Goal: Task Accomplishment & Management: Use online tool/utility

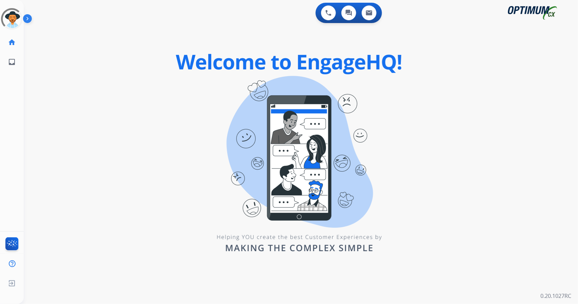
click at [541, 135] on div "0 Voice Interactions 0 Chat Interactions 0 Email Interactions swap_horiz Break …" at bounding box center [301, 152] width 554 height 304
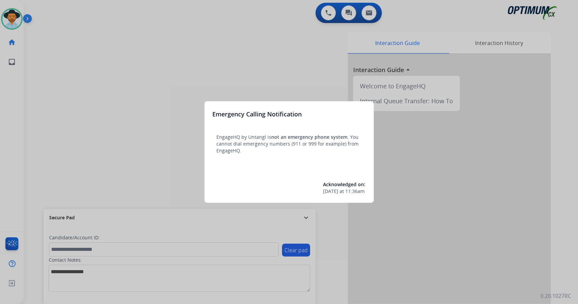
click at [130, 53] on div at bounding box center [289, 152] width 578 height 304
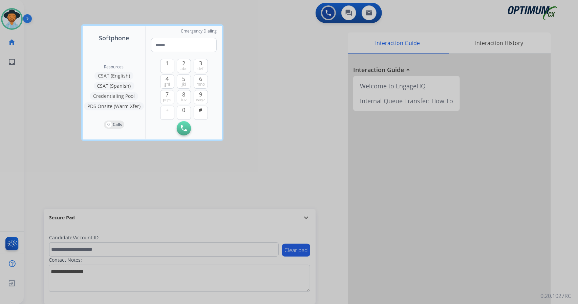
click at [130, 53] on div "Resources CSAT (English) CSAT (Spanish) Credentialing Pool PDS Onsite (Warm Xfe…" at bounding box center [114, 91] width 63 height 97
click at [77, 77] on div at bounding box center [289, 152] width 578 height 304
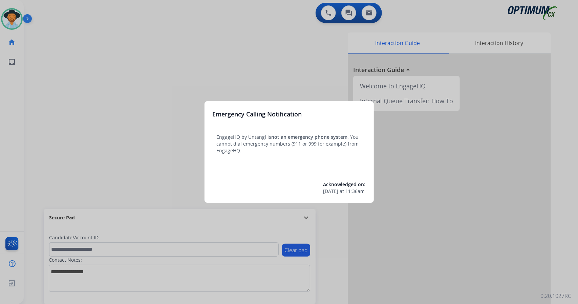
click at [77, 77] on div at bounding box center [289, 152] width 578 height 304
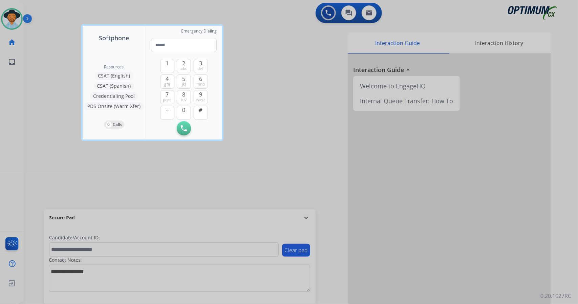
click at [77, 77] on div at bounding box center [289, 152] width 578 height 304
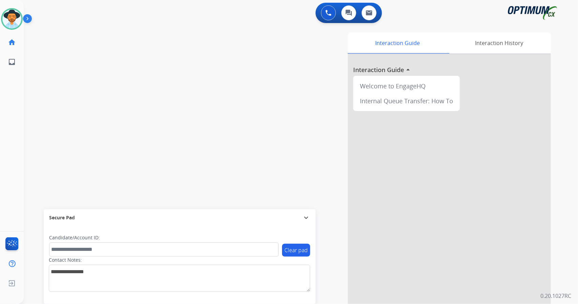
click at [146, 130] on div "swap_horiz Break voice bridge close_fullscreen Connect 3-Way Call merge_type Se…" at bounding box center [293, 165] width 538 height 282
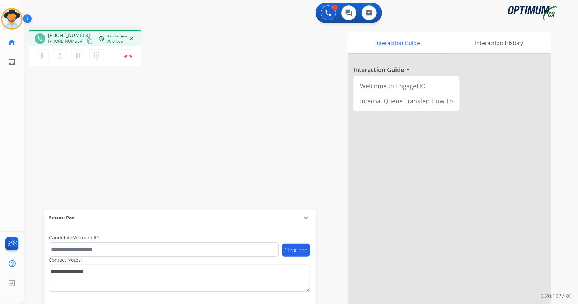
click at [336, 281] on div "Interaction Guide Interaction History Interaction Guide arrow_drop_up Welcome t…" at bounding box center [383, 169] width 335 height 274
click at [131, 52] on button "Disconnect" at bounding box center [128, 56] width 14 height 14
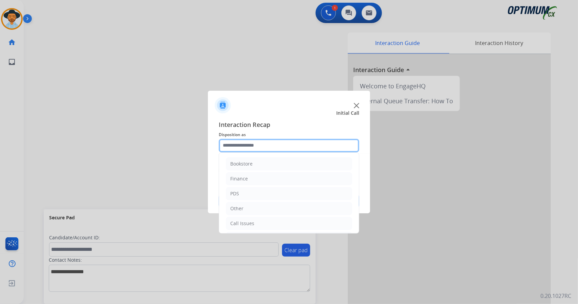
click at [262, 148] on input "text" at bounding box center [289, 146] width 140 height 14
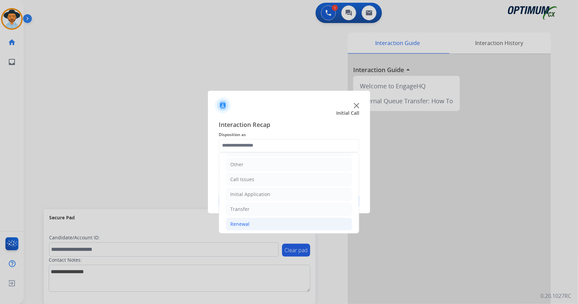
click at [262, 223] on li "Renewal" at bounding box center [289, 224] width 126 height 13
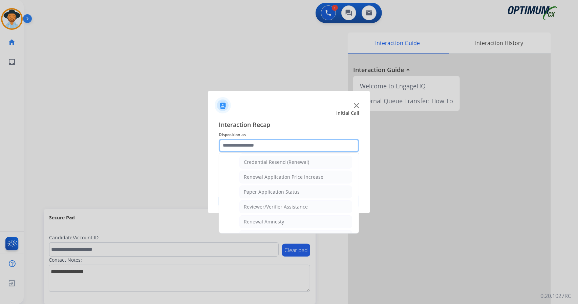
scroll to position [256, 0]
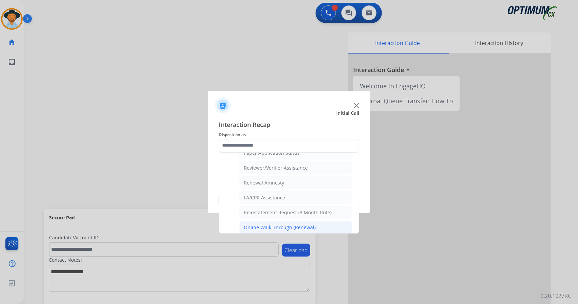
click at [276, 224] on div "Online Walk-Through (Renewal)" at bounding box center [280, 227] width 72 height 7
type input "**********"
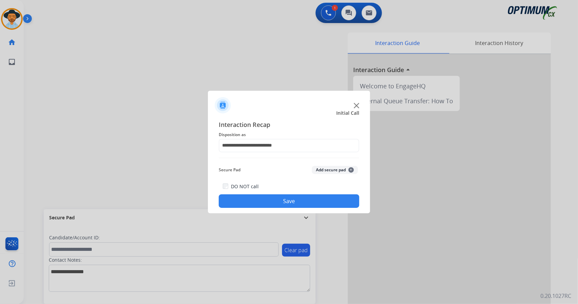
click at [279, 205] on button "Save" at bounding box center [289, 201] width 140 height 14
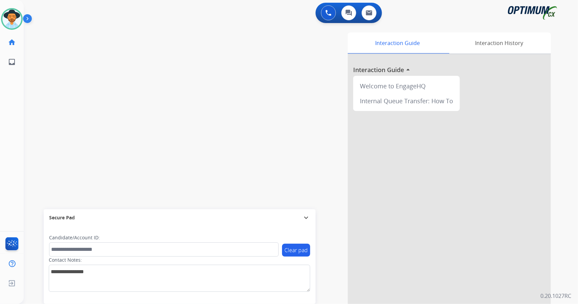
click at [187, 154] on div "swap_horiz Break voice bridge close_fullscreen Connect 3-Way Call merge_type Se…" at bounding box center [293, 165] width 538 height 282
click at [156, 90] on div "swap_horiz Break voice bridge close_fullscreen Connect 3-Way Call merge_type Se…" at bounding box center [293, 165] width 538 height 282
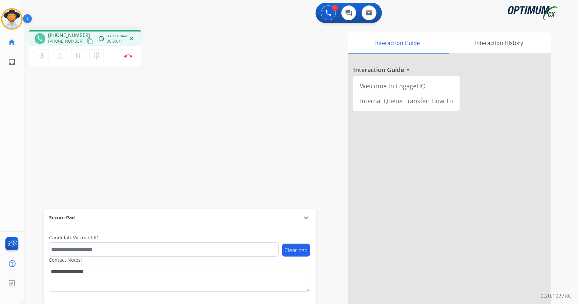
click at [212, 71] on div "phone +17692040770 +17692040770 content_copy access_time Call metrics Queue 00:…" at bounding box center [293, 165] width 538 height 282
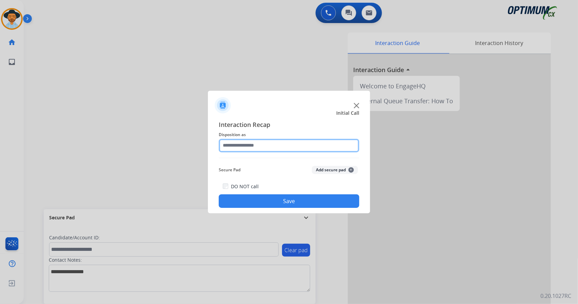
click at [248, 147] on input "text" at bounding box center [289, 146] width 140 height 14
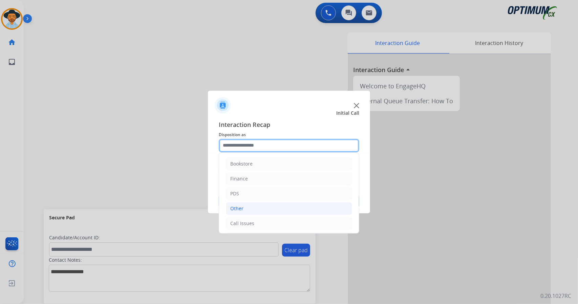
scroll to position [44, 0]
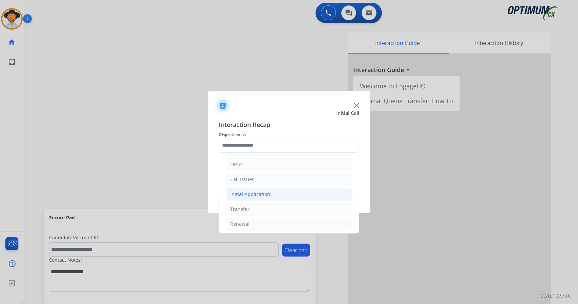
click at [270, 195] on li "Initial Application" at bounding box center [289, 194] width 126 height 13
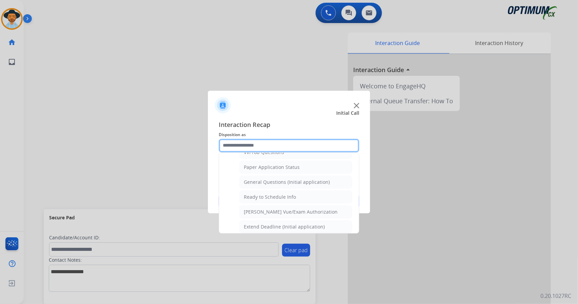
scroll to position [376, 0]
click at [286, 178] on div "General Questions (Initial application)" at bounding box center [287, 181] width 86 height 7
type input "**********"
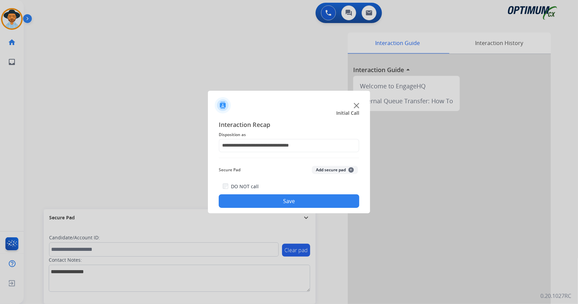
click at [292, 203] on button "Save" at bounding box center [289, 201] width 140 height 14
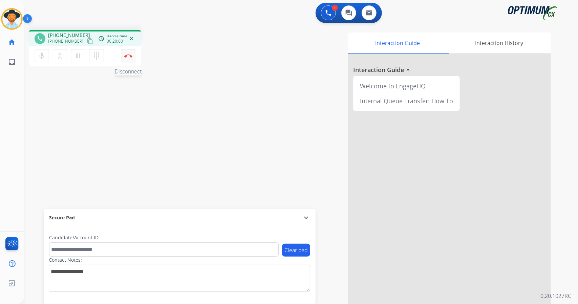
click at [128, 53] on button "Disconnect" at bounding box center [128, 56] width 14 height 14
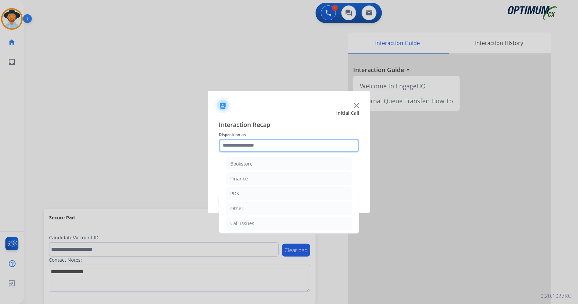
click at [286, 145] on input "text" at bounding box center [289, 146] width 140 height 14
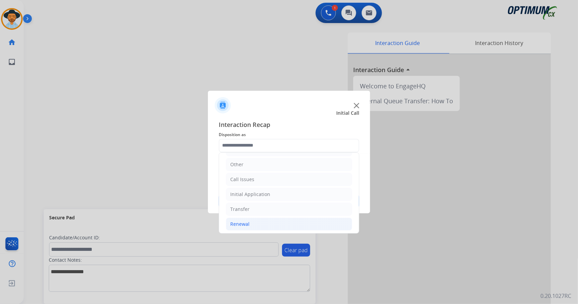
click at [248, 223] on div "Renewal" at bounding box center [239, 224] width 19 height 7
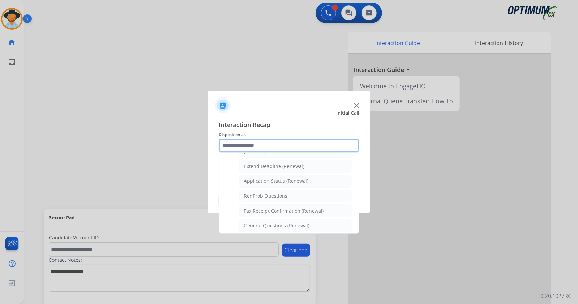
scroll to position [140, 0]
click at [259, 221] on div "General Questions (Renewal)" at bounding box center [277, 224] width 66 height 7
type input "**********"
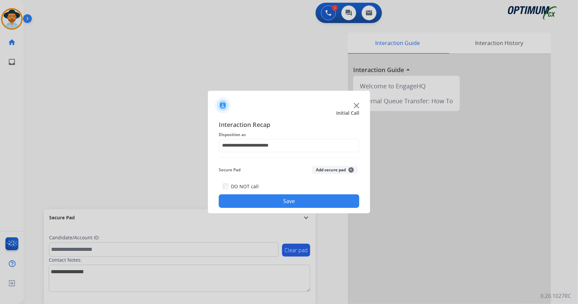
click at [286, 204] on button "Save" at bounding box center [289, 201] width 140 height 14
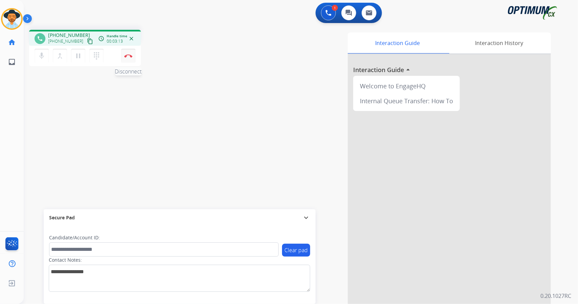
click at [134, 60] on button "Disconnect" at bounding box center [128, 56] width 14 height 14
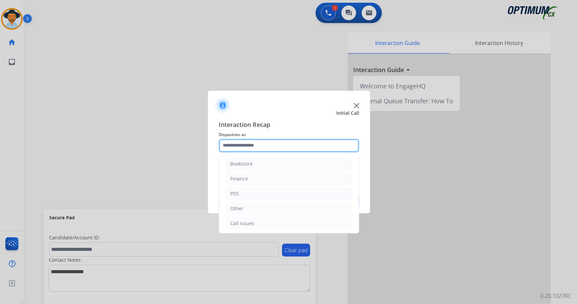
click at [253, 147] on input "text" at bounding box center [289, 146] width 140 height 14
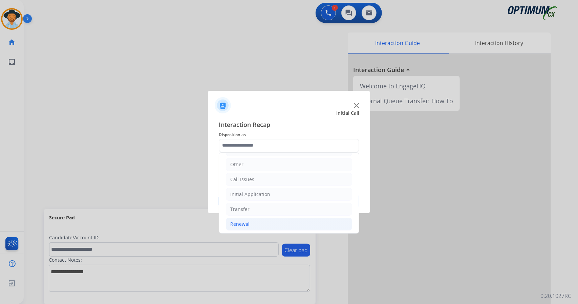
click at [260, 221] on li "Renewal" at bounding box center [289, 224] width 126 height 13
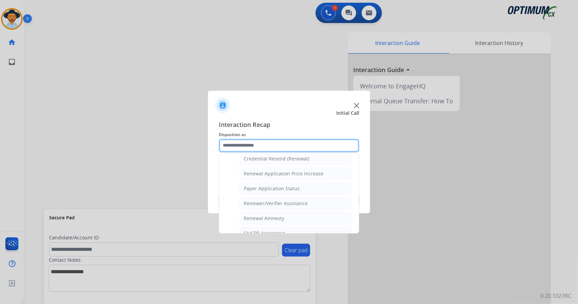
scroll to position [256, 0]
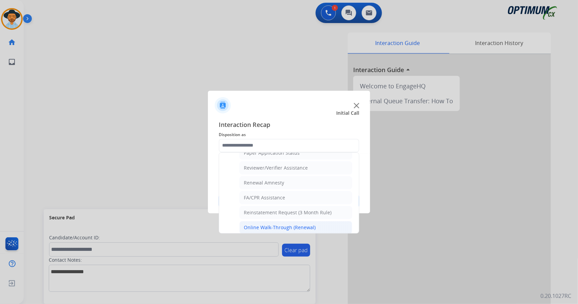
click at [248, 224] on div "Online Walk-Through (Renewal)" at bounding box center [280, 227] width 72 height 7
type input "**********"
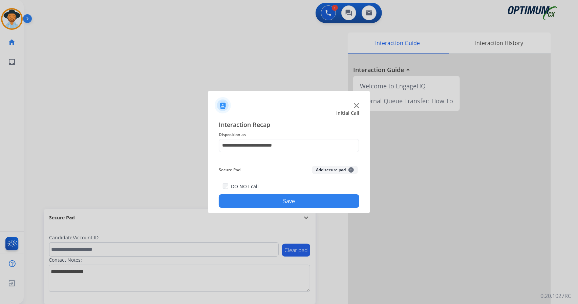
click at [262, 199] on button "Save" at bounding box center [289, 201] width 140 height 14
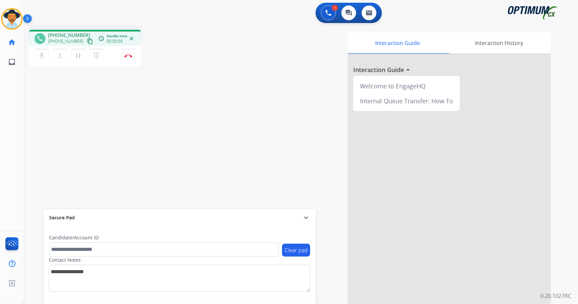
click at [329, 285] on div "Interaction Guide Interaction History Interaction Guide arrow_drop_up Welcome t…" at bounding box center [383, 169] width 335 height 274
click at [129, 51] on button "Disconnect" at bounding box center [128, 56] width 14 height 14
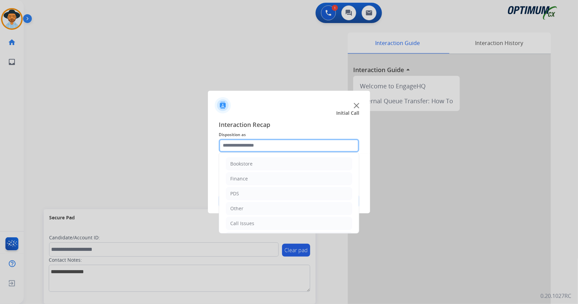
click at [266, 139] on input "text" at bounding box center [289, 146] width 140 height 14
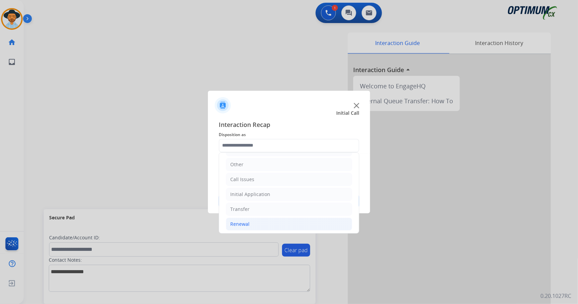
click at [255, 220] on li "Renewal" at bounding box center [289, 224] width 126 height 13
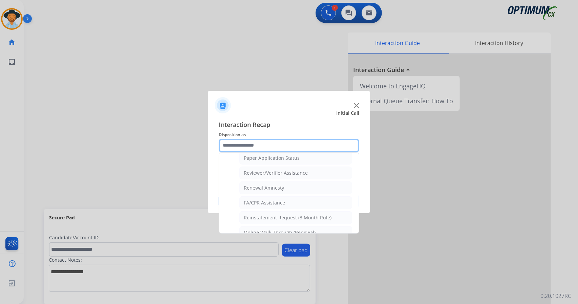
scroll to position [256, 0]
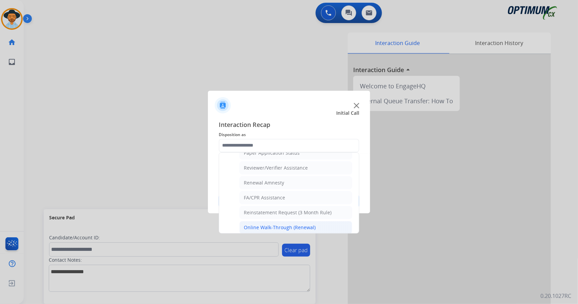
click at [268, 224] on div "Online Walk-Through (Renewal)" at bounding box center [280, 227] width 72 height 7
type input "**********"
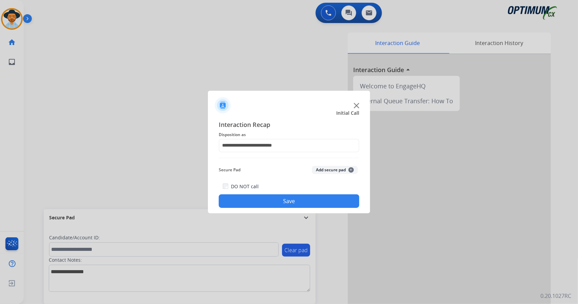
click at [269, 203] on button "Save" at bounding box center [289, 201] width 140 height 14
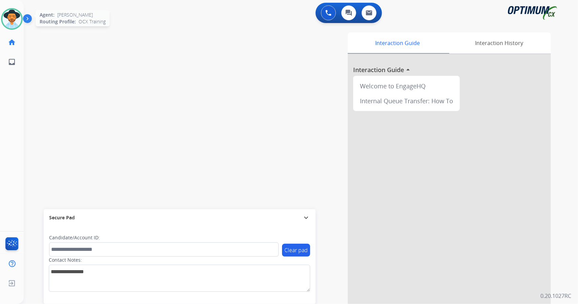
click at [14, 17] on img at bounding box center [11, 18] width 19 height 19
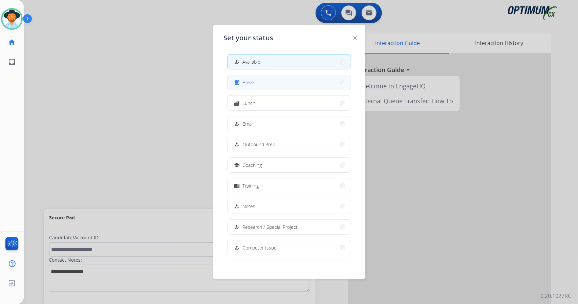
click at [305, 85] on button "free_breakfast Break" at bounding box center [288, 82] width 123 height 15
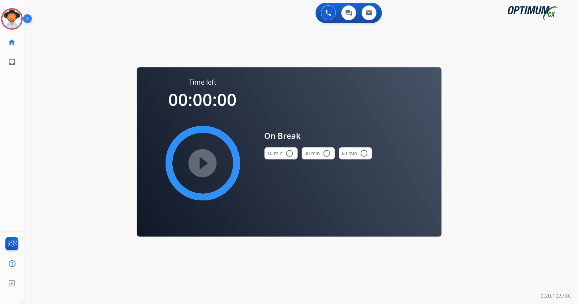
click at [541, 174] on div "0 Voice Interactions 0 Chat Interactions 0 Email Interactions swap_horiz Break …" at bounding box center [301, 152] width 554 height 304
click at [288, 153] on mat-icon "radio_button_unchecked" at bounding box center [290, 153] width 8 height 8
click at [201, 159] on mat-icon "play_circle_filled" at bounding box center [203, 163] width 8 height 8
click at [14, 9] on circle at bounding box center [12, 19] width 20 height 20
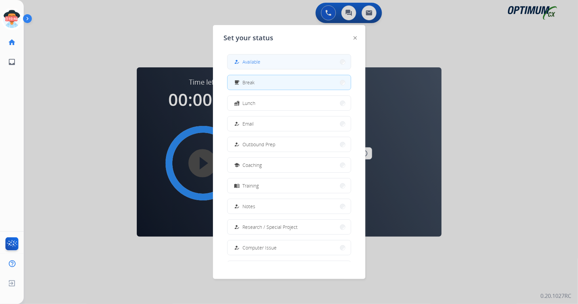
click at [250, 62] on span "Available" at bounding box center [252, 61] width 18 height 7
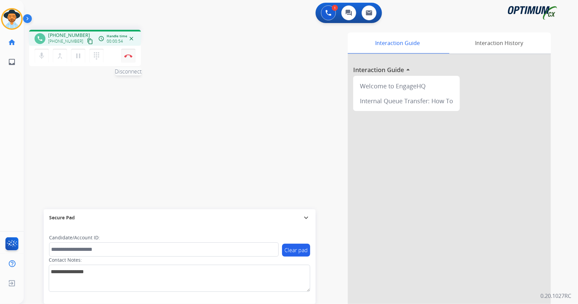
click at [130, 61] on button "Disconnect" at bounding box center [128, 56] width 14 height 14
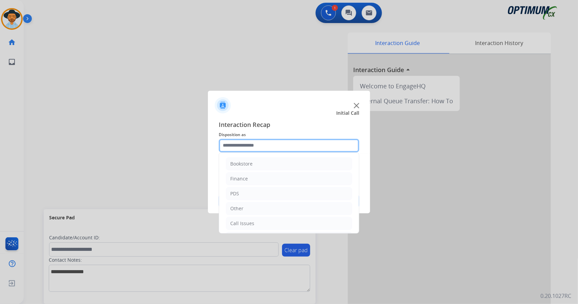
click at [255, 148] on input "text" at bounding box center [289, 146] width 140 height 14
click at [279, 194] on li "Initial Application" at bounding box center [289, 194] width 126 height 13
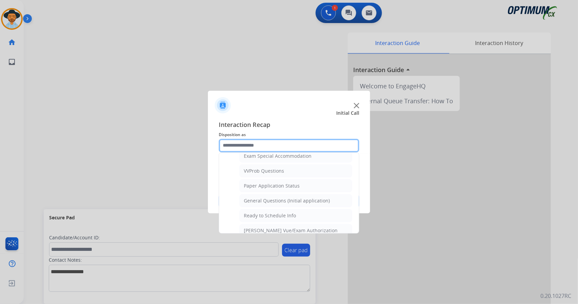
scroll to position [358, 0]
click at [279, 196] on div "General Questions (Initial application)" at bounding box center [287, 199] width 86 height 7
type input "**********"
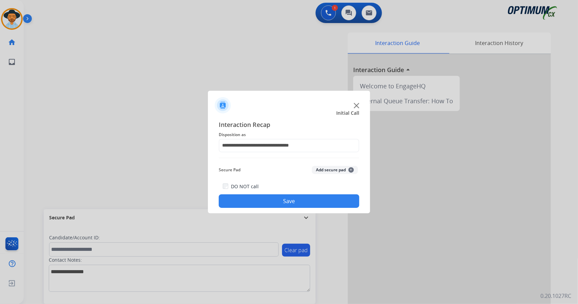
click at [282, 201] on button "Save" at bounding box center [289, 201] width 140 height 14
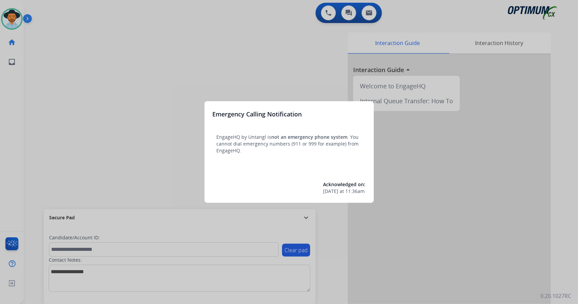
click at [47, 38] on div at bounding box center [289, 152] width 578 height 304
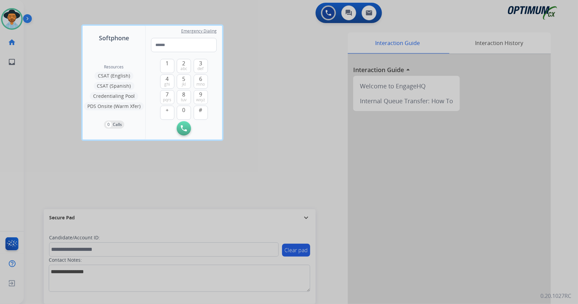
click at [47, 38] on div at bounding box center [289, 152] width 578 height 304
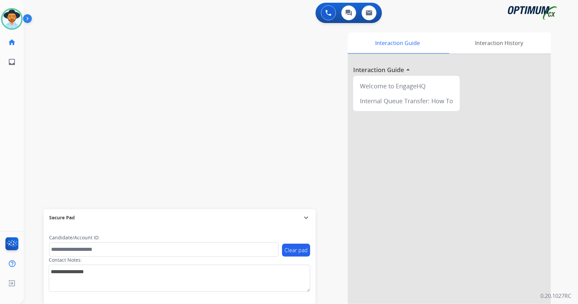
click at [0, 154] on div "[PERSON_NAME] Available Edit Avatar Agent: [PERSON_NAME] Profile: OCX Training …" at bounding box center [12, 152] width 24 height 304
click at [108, 125] on div "swap_horiz Break voice bridge close_fullscreen Connect 3-Way Call merge_type Se…" at bounding box center [293, 165] width 538 height 282
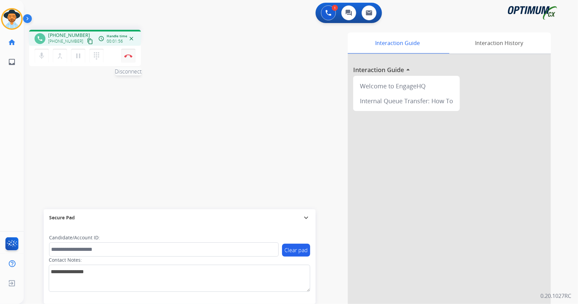
click at [127, 57] on img at bounding box center [128, 55] width 8 height 3
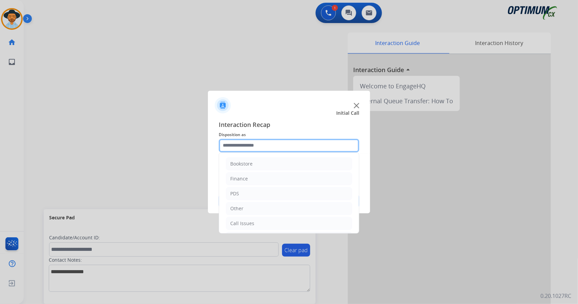
click at [285, 145] on input "text" at bounding box center [289, 146] width 140 height 14
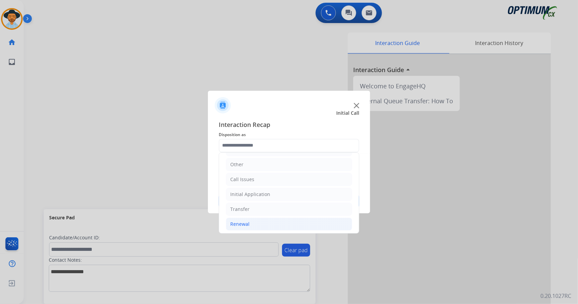
drag, startPoint x: 249, startPoint y: 215, endPoint x: 249, endPoint y: 220, distance: 5.1
click at [249, 220] on ul "Bookstore Finance PDS Other Call Issues Initial Application Transfer Renewal" at bounding box center [289, 172] width 140 height 127
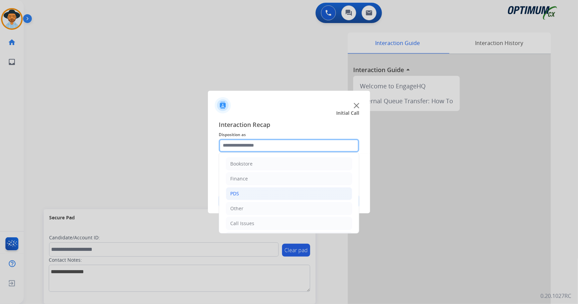
drag, startPoint x: 250, startPoint y: 142, endPoint x: 259, endPoint y: 192, distance: 50.9
click at [259, 152] on div "Bookstore Finance PDS Other Call Issues Initial Application Transfer Renewal" at bounding box center [289, 146] width 140 height 14
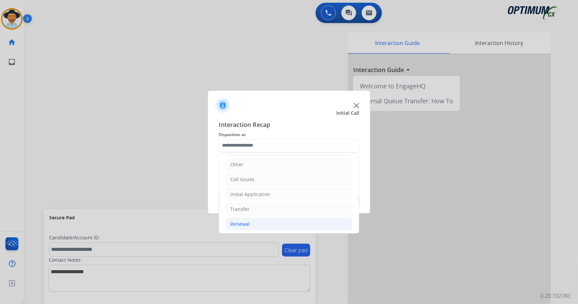
click at [254, 221] on li "Renewal" at bounding box center [289, 224] width 126 height 13
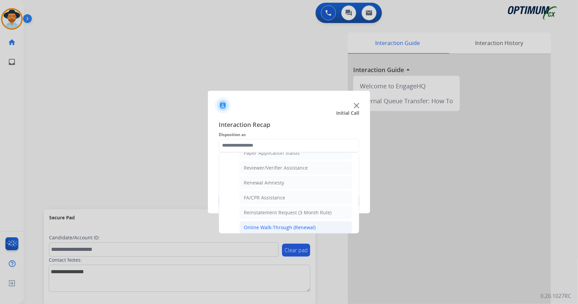
click at [281, 224] on div "Online Walk-Through (Renewal)" at bounding box center [280, 227] width 72 height 7
type input "**********"
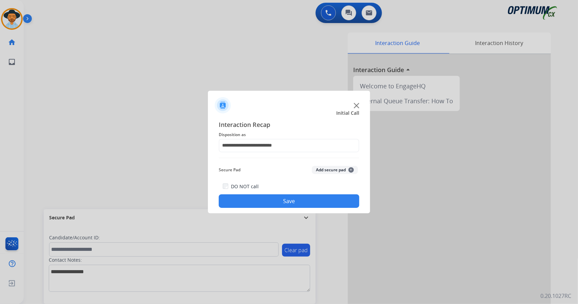
click at [276, 203] on button "Save" at bounding box center [289, 201] width 140 height 14
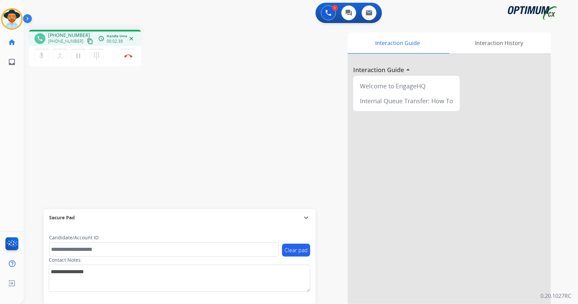
click at [223, 107] on div "Interaction Guide Interaction History Interaction Guide arrow_drop_up Welcome t…" at bounding box center [383, 169] width 335 height 274
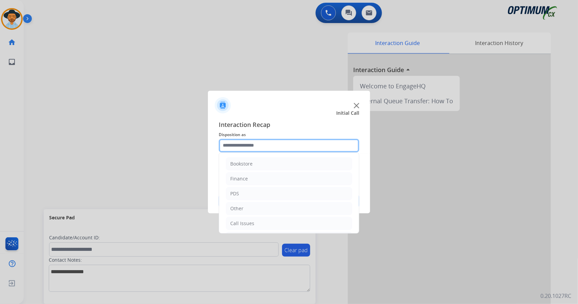
click at [275, 150] on input "text" at bounding box center [289, 146] width 140 height 14
click at [251, 220] on div "Call Issues" at bounding box center [242, 223] width 24 height 7
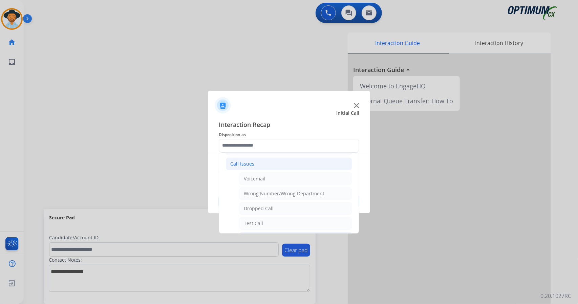
click at [280, 187] on li "Wrong Number/Wrong Department" at bounding box center [295, 193] width 113 height 13
type input "**********"
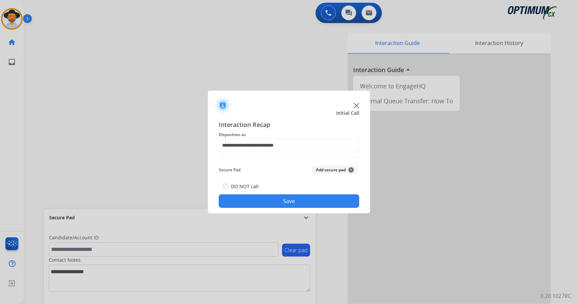
click at [285, 201] on button "Save" at bounding box center [289, 201] width 140 height 14
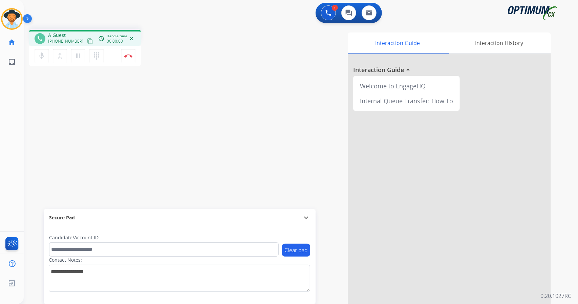
click at [578, 84] on div "1 Voice Interactions 0 Chat Interactions 0 Email Interactions phone A Guest [PH…" at bounding box center [301, 152] width 554 height 304
click at [135, 53] on button "Disconnect" at bounding box center [128, 56] width 14 height 14
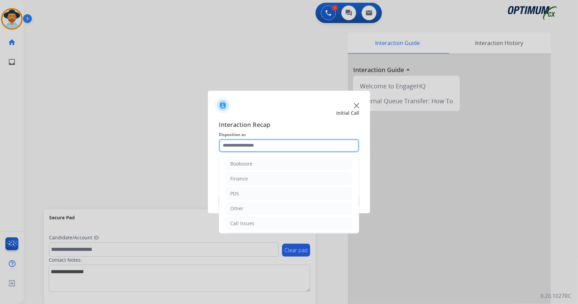
click at [261, 143] on input "text" at bounding box center [289, 146] width 140 height 14
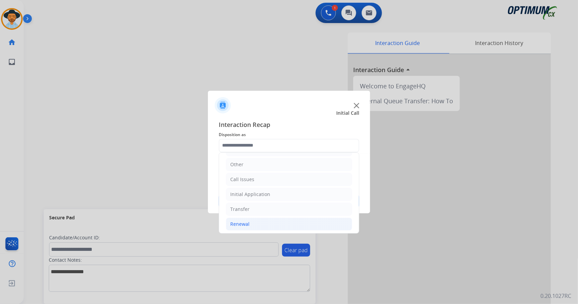
click at [256, 221] on li "Renewal" at bounding box center [289, 224] width 126 height 13
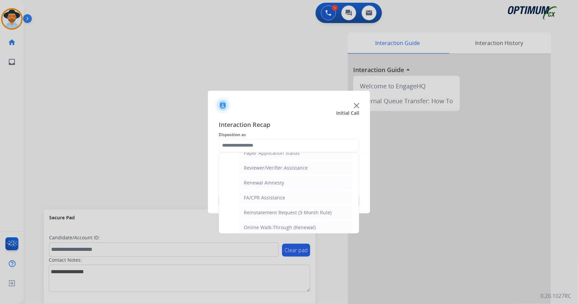
click at [256, 224] on div "Online Walk-Through (Renewal)" at bounding box center [280, 227] width 72 height 7
type input "**********"
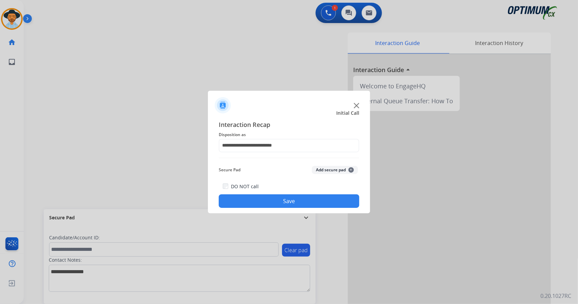
click at [261, 201] on button "Save" at bounding box center [289, 201] width 140 height 14
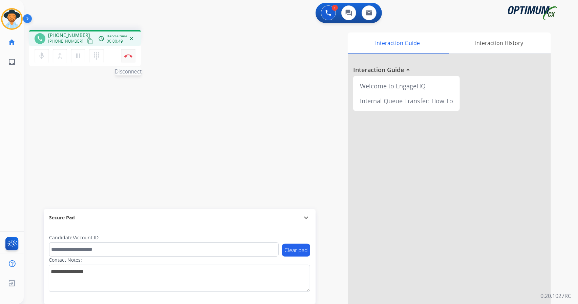
click at [131, 60] on button "Disconnect" at bounding box center [128, 56] width 14 height 14
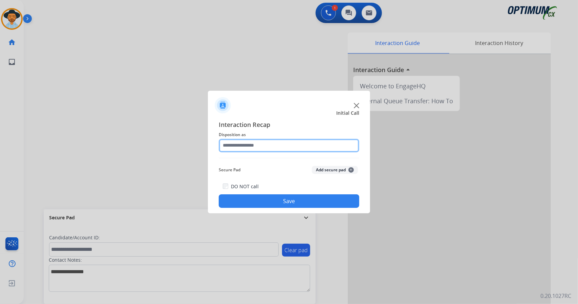
click at [284, 146] on input "text" at bounding box center [289, 146] width 140 height 14
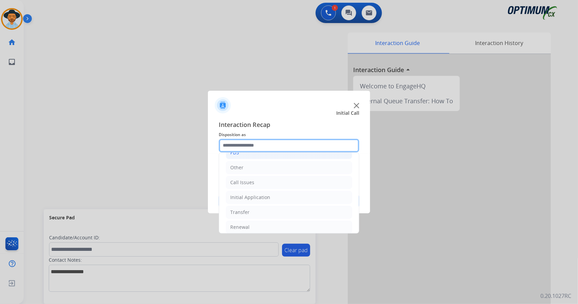
scroll to position [44, 0]
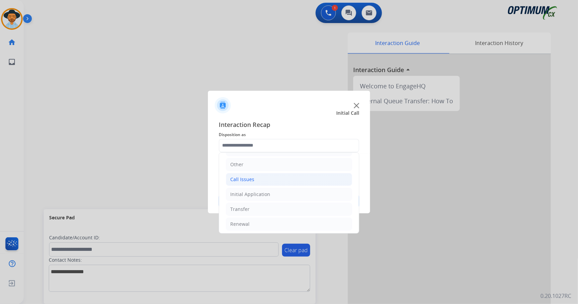
click at [272, 178] on li "Call Issues" at bounding box center [289, 179] width 126 height 13
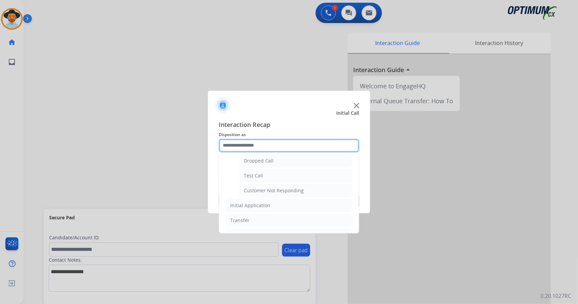
scroll to position [109, 0]
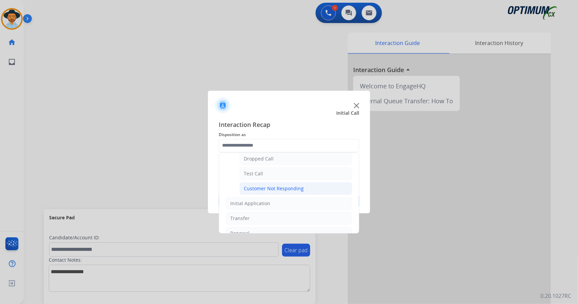
click at [273, 185] on div "Customer Not Responding" at bounding box center [274, 188] width 60 height 7
type input "**********"
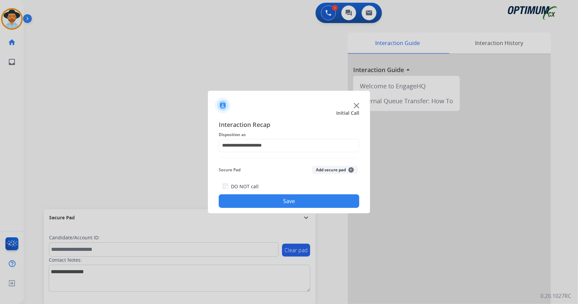
click at [280, 197] on button "Save" at bounding box center [289, 201] width 140 height 14
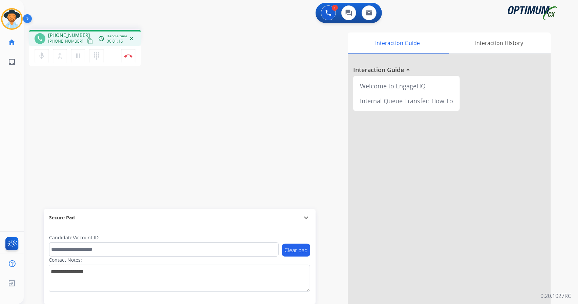
click at [280, 197] on div "Interaction Guide Interaction History Interaction Guide arrow_drop_up Welcome t…" at bounding box center [383, 169] width 335 height 274
click at [132, 58] on button "Disconnect" at bounding box center [128, 56] width 14 height 14
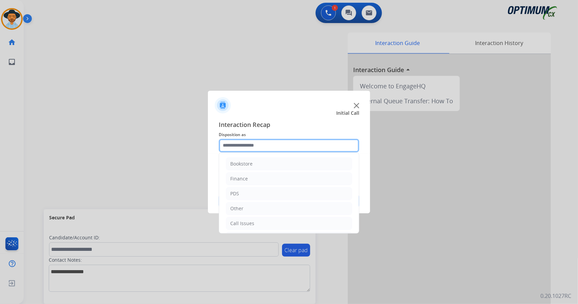
click at [292, 147] on input "text" at bounding box center [289, 146] width 140 height 14
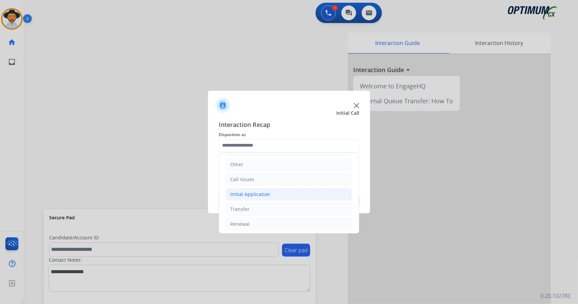
click at [276, 199] on li "Initial Application" at bounding box center [289, 194] width 126 height 13
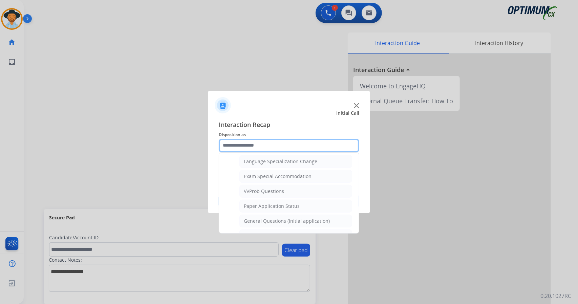
scroll to position [337, 0]
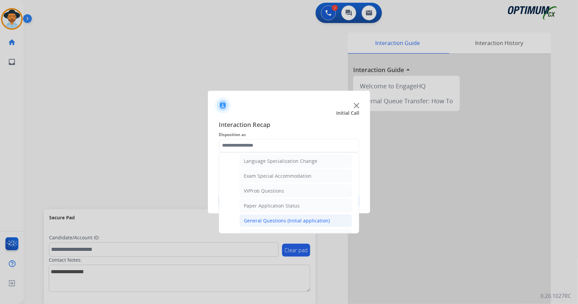
click at [279, 217] on div "General Questions (Initial application)" at bounding box center [287, 220] width 86 height 7
type input "**********"
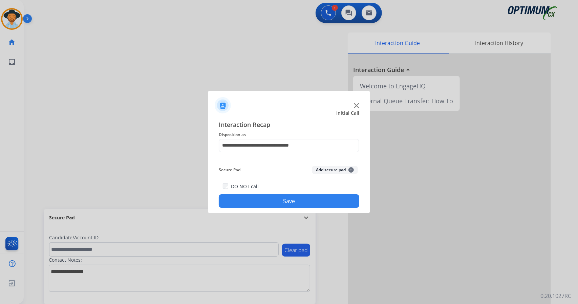
click at [277, 198] on button "Save" at bounding box center [289, 201] width 140 height 14
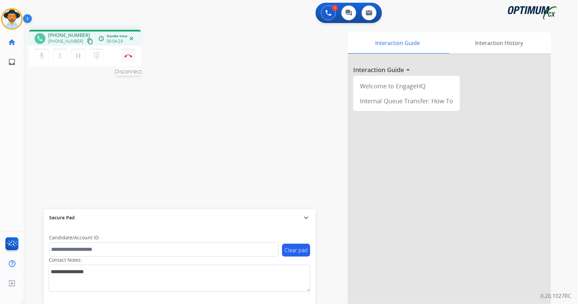
click at [128, 62] on button "Disconnect" at bounding box center [128, 56] width 14 height 14
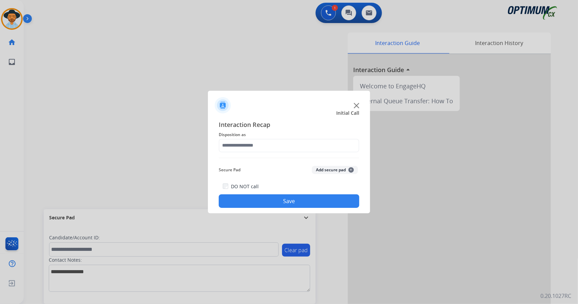
click at [243, 136] on span "Disposition as" at bounding box center [289, 135] width 140 height 8
drag, startPoint x: 251, startPoint y: 153, endPoint x: 262, endPoint y: 151, distance: 11.3
click at [262, 151] on div "Interaction Recap Disposition as Secure Pad Add secure pad + DO NOT call Save" at bounding box center [289, 164] width 140 height 88
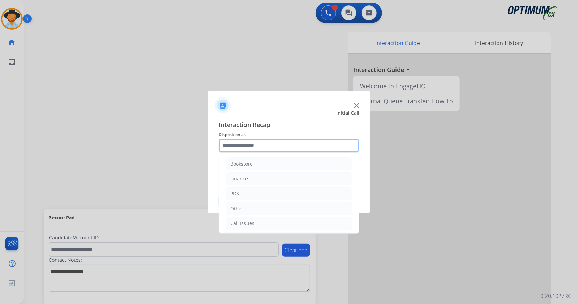
click at [262, 151] on input "text" at bounding box center [289, 146] width 140 height 14
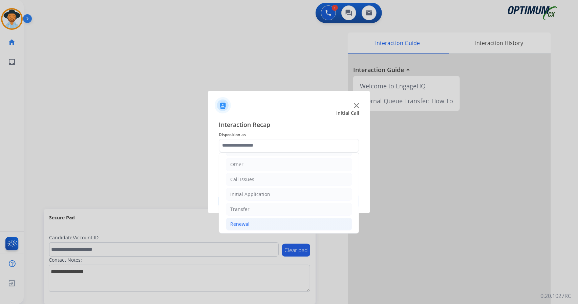
click at [257, 220] on li "Renewal" at bounding box center [289, 224] width 126 height 13
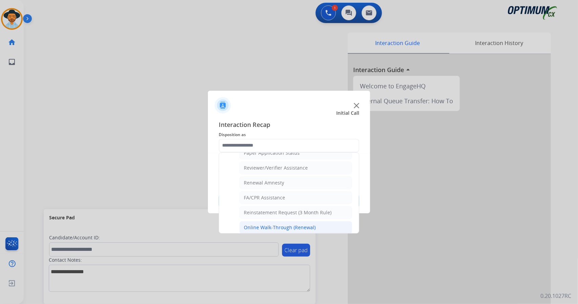
click at [267, 224] on div "Online Walk-Through (Renewal)" at bounding box center [280, 227] width 72 height 7
type input "**********"
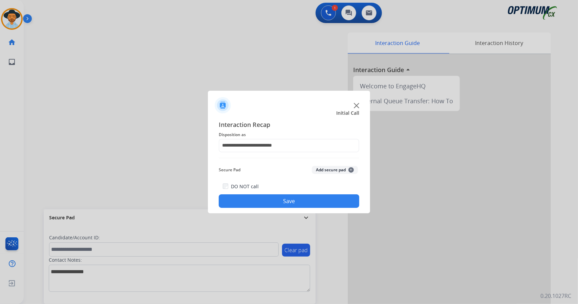
click at [286, 205] on button "Save" at bounding box center [289, 201] width 140 height 14
click at [263, 142] on input "text" at bounding box center [289, 146] width 140 height 14
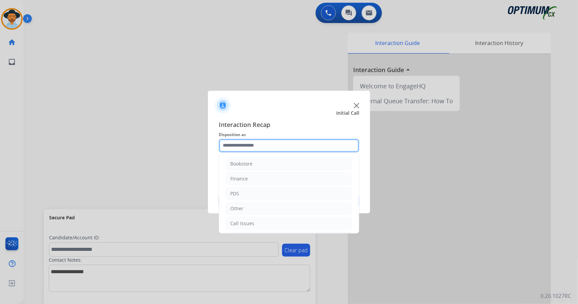
scroll to position [44, 0]
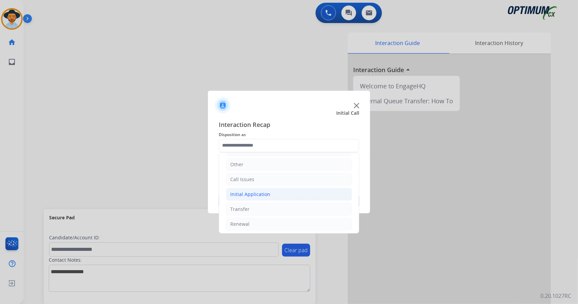
click at [287, 192] on li "Initial Application" at bounding box center [289, 194] width 126 height 13
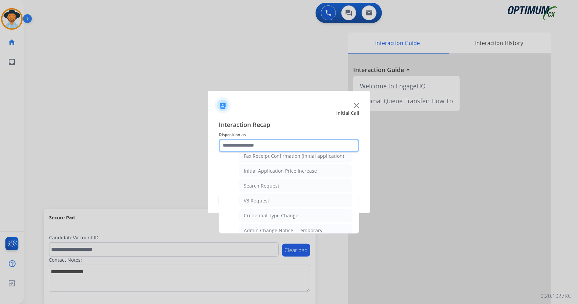
scroll to position [242, 0]
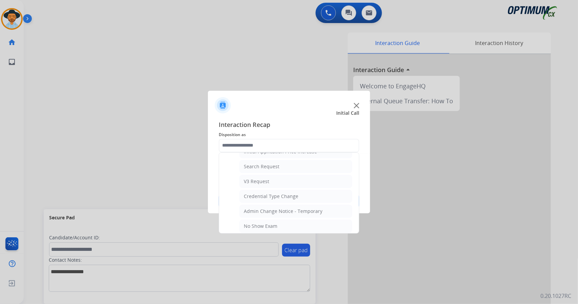
click at [287, 193] on div "Credential Type Change" at bounding box center [271, 196] width 55 height 7
type input "**********"
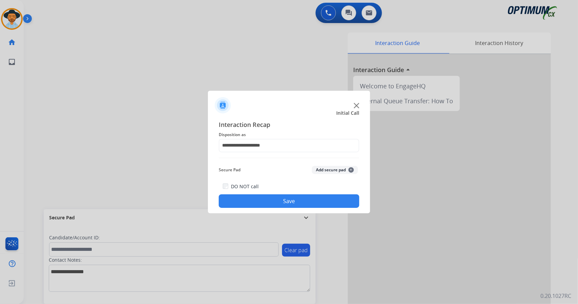
click at [290, 199] on button "Save" at bounding box center [289, 201] width 140 height 14
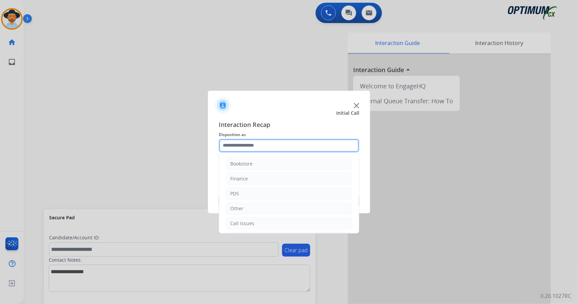
click at [262, 147] on input "text" at bounding box center [289, 146] width 140 height 14
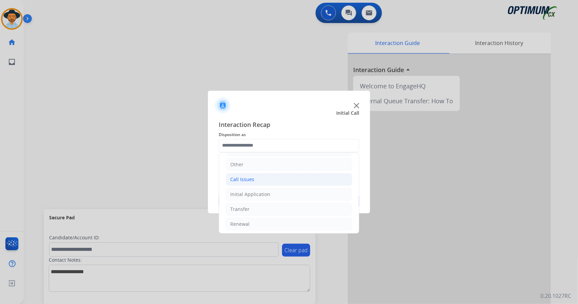
click at [262, 181] on li "Call Issues" at bounding box center [289, 179] width 126 height 13
click at [271, 206] on div "Wrong Number/Wrong Department" at bounding box center [284, 209] width 81 height 7
type input "**********"
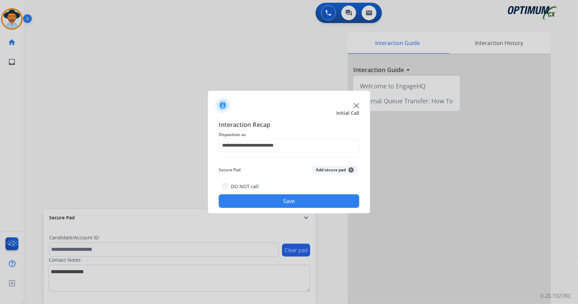
click at [271, 205] on button "Save" at bounding box center [289, 201] width 140 height 14
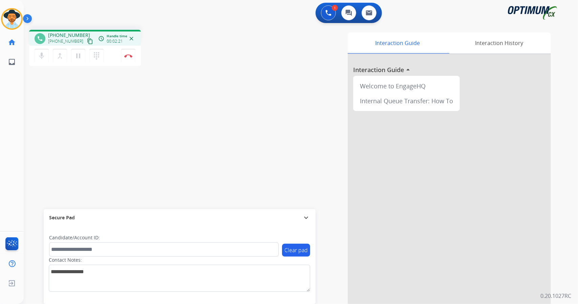
click at [234, 94] on div "Interaction Guide Interaction History Interaction Guide arrow_drop_up Welcome t…" at bounding box center [383, 169] width 335 height 274
click at [134, 56] on button "Disconnect" at bounding box center [128, 56] width 14 height 14
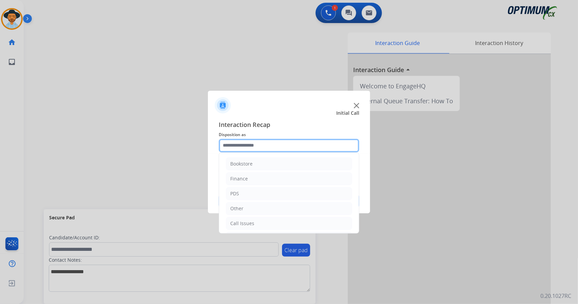
click at [261, 149] on input "text" at bounding box center [289, 146] width 140 height 14
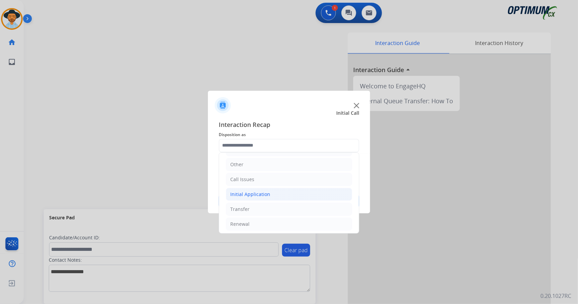
click at [277, 189] on li "Initial Application" at bounding box center [289, 194] width 126 height 13
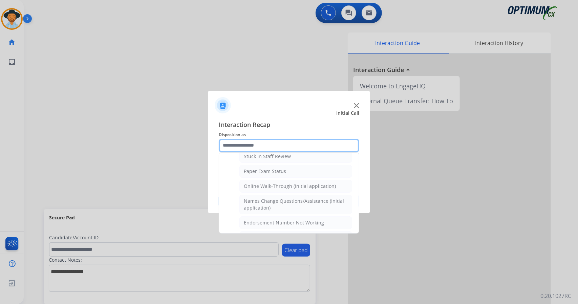
scroll to position [127, 0]
click at [277, 189] on li "Online Walk-Through (Initial application)" at bounding box center [295, 186] width 113 height 13
type input "**********"
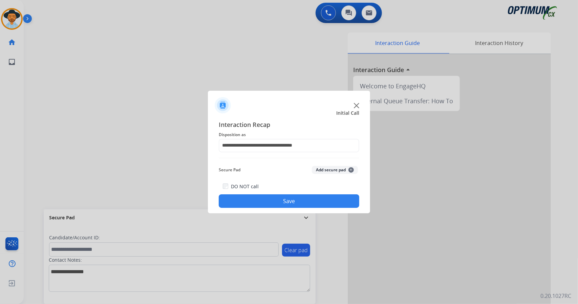
click at [279, 195] on div "DO NOT call Save" at bounding box center [289, 195] width 140 height 26
click at [281, 197] on button "Save" at bounding box center [289, 201] width 140 height 14
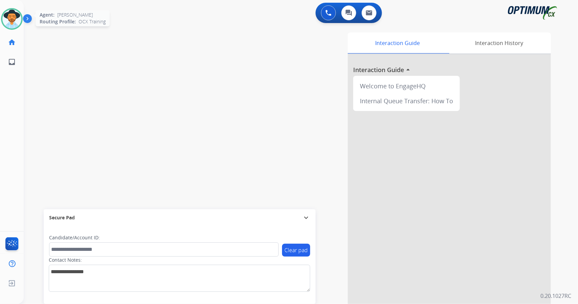
click at [19, 17] on img at bounding box center [11, 18] width 19 height 19
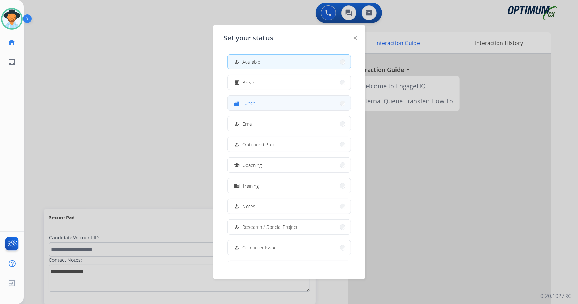
click at [259, 104] on button "fastfood Lunch" at bounding box center [288, 103] width 123 height 15
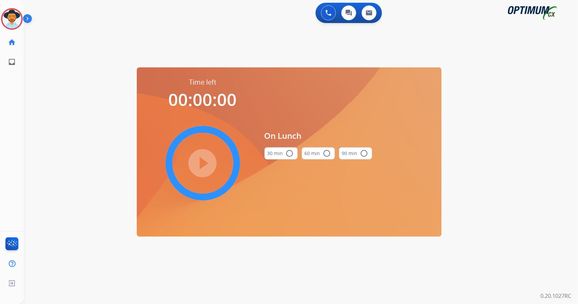
click at [506, 160] on div "0 Voice Interactions 0 Chat Interactions 0 Email Interactions swap_horiz Break …" at bounding box center [301, 152] width 554 height 304
click at [282, 155] on button "30 min radio_button_unchecked" at bounding box center [280, 153] width 33 height 12
click at [201, 167] on mat-icon "play_circle_filled" at bounding box center [203, 163] width 8 height 8
